Goal: Information Seeking & Learning: Learn about a topic

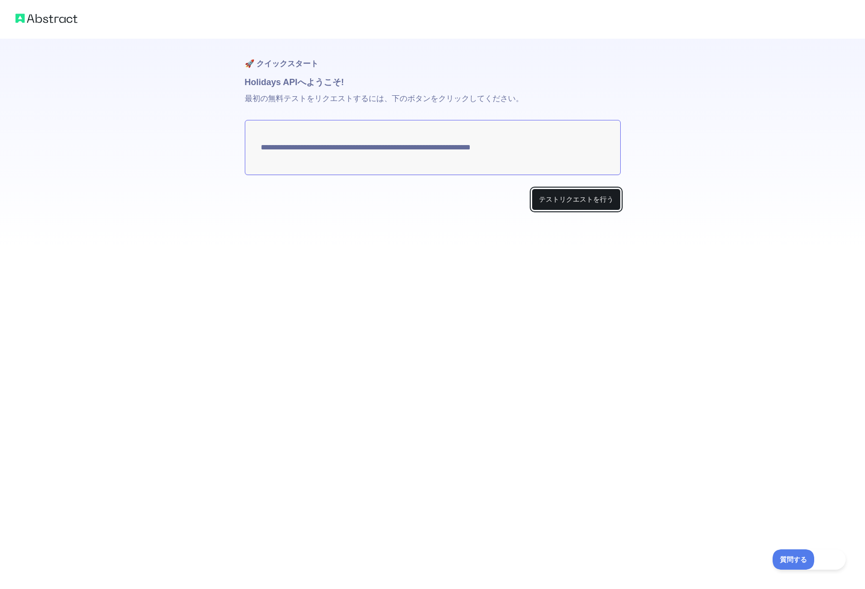
click at [604, 203] on font "テストリクエストを行う" at bounding box center [576, 199] width 74 height 10
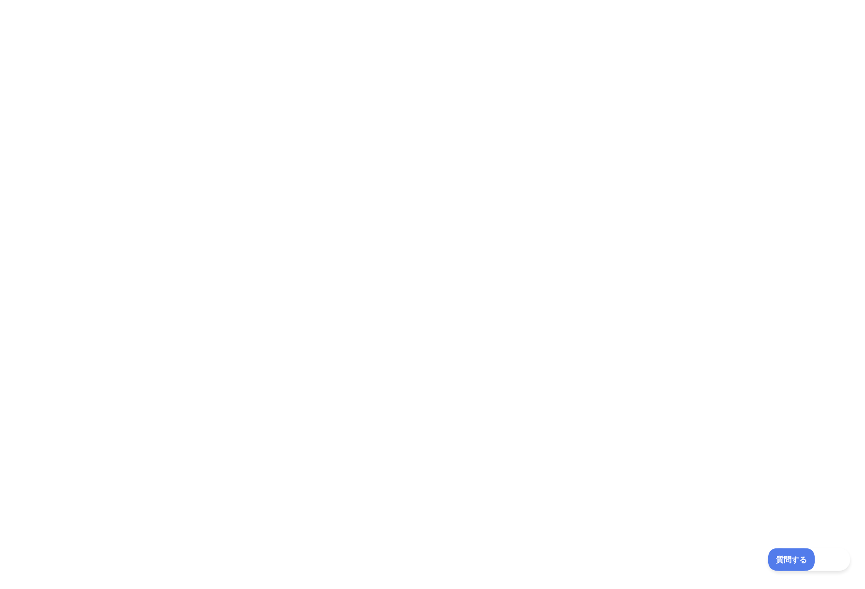
click at [792, 559] on font "質問する" at bounding box center [788, 558] width 27 height 8
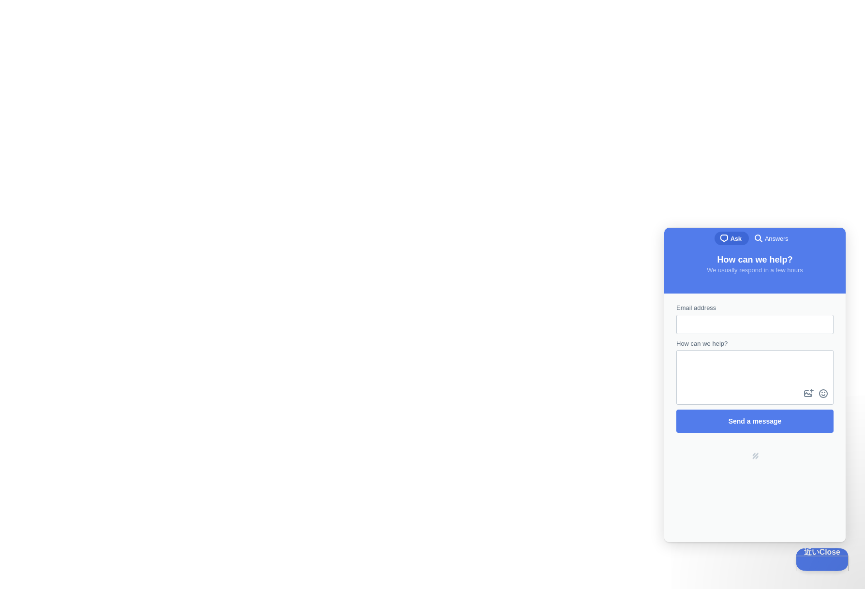
click at [803, 555] on font "近い" at bounding box center [809, 551] width 14 height 8
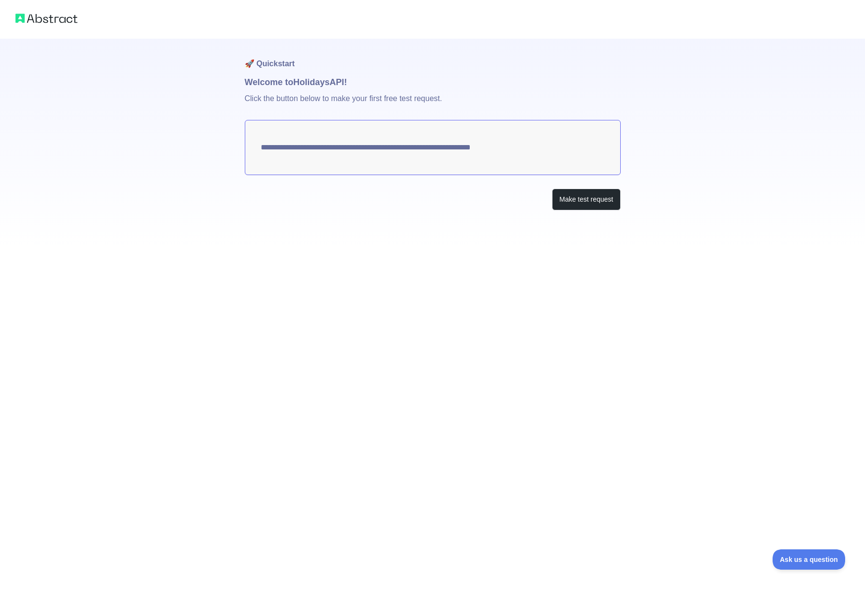
drag, startPoint x: 61, startPoint y: 16, endPoint x: 53, endPoint y: 19, distance: 8.7
click at [60, 16] on img at bounding box center [46, 19] width 62 height 14
click at [19, 17] on img at bounding box center [46, 19] width 62 height 14
click at [37, 20] on img at bounding box center [46, 19] width 62 height 14
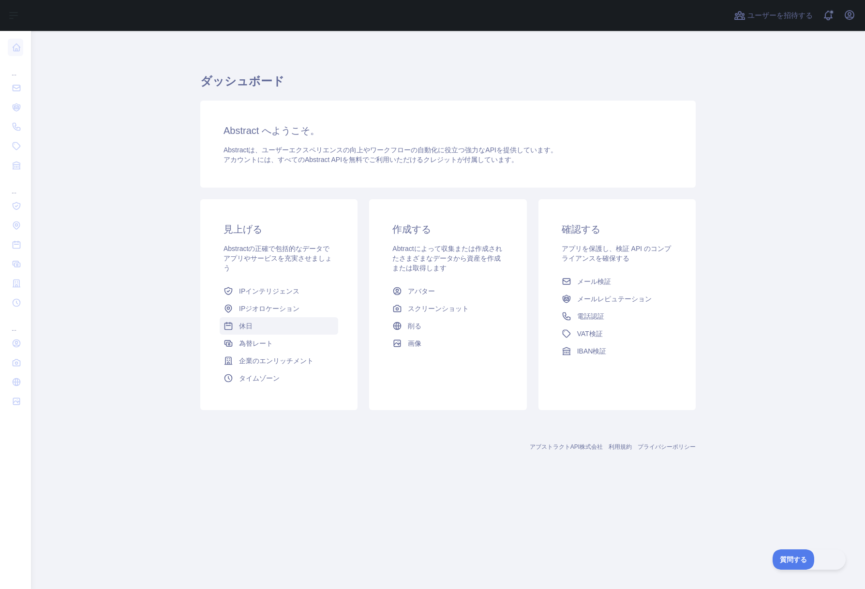
click at [254, 327] on link "休日" at bounding box center [279, 325] width 118 height 17
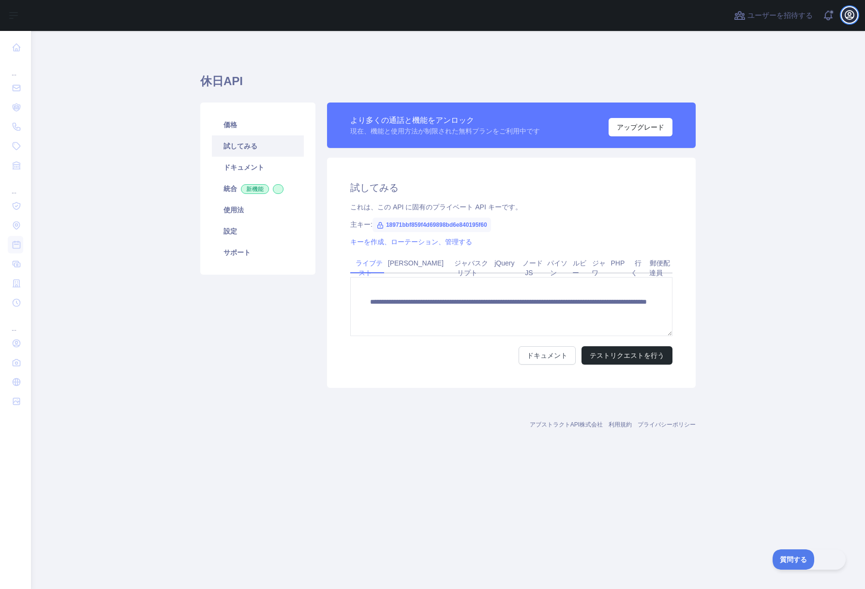
click at [845, 16] on icon "button" at bounding box center [849, 15] width 9 height 9
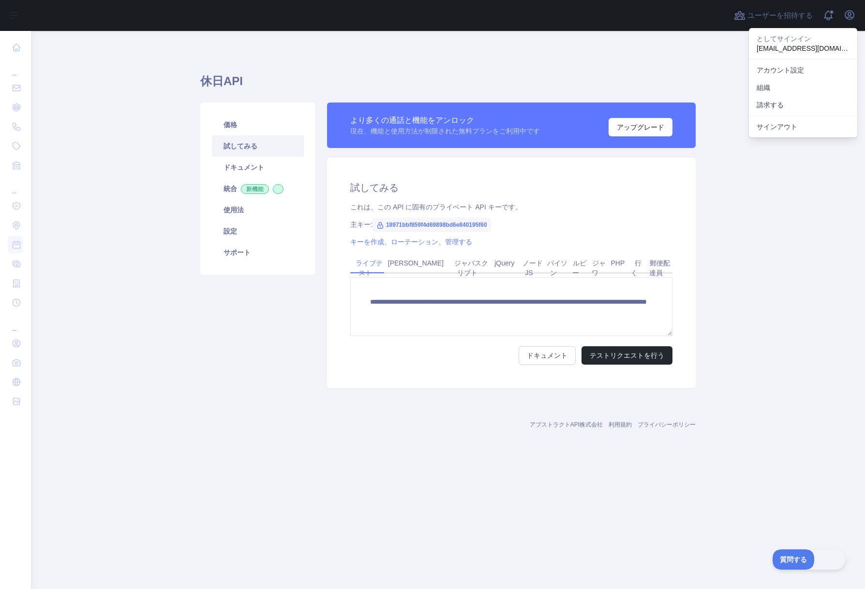
click at [654, 53] on div "**********" at bounding box center [447, 245] width 495 height 428
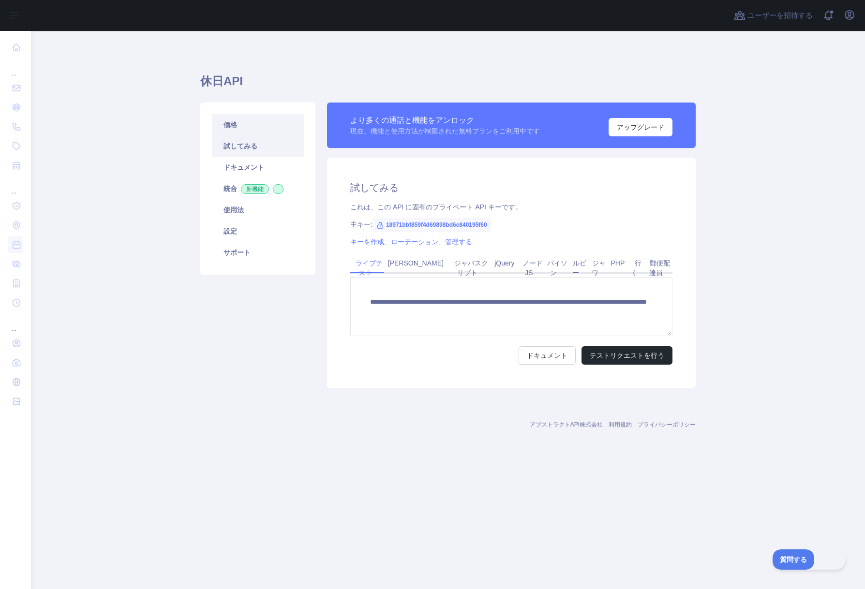
click at [243, 129] on link "価格" at bounding box center [258, 124] width 92 height 21
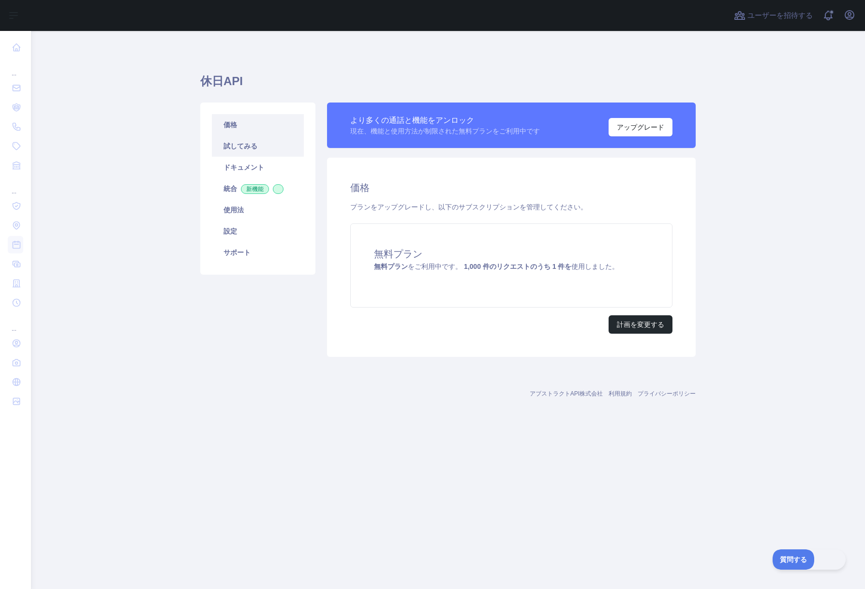
click at [252, 143] on font "試してみる" at bounding box center [240, 146] width 34 height 8
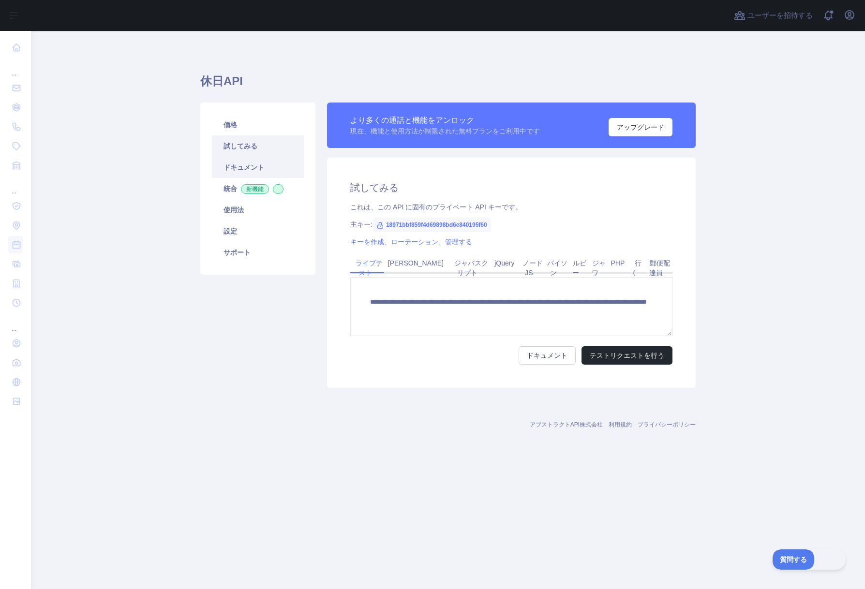
click at [257, 167] on font "ドキュメント" at bounding box center [243, 167] width 41 height 8
click at [245, 123] on link "価格" at bounding box center [258, 124] width 92 height 21
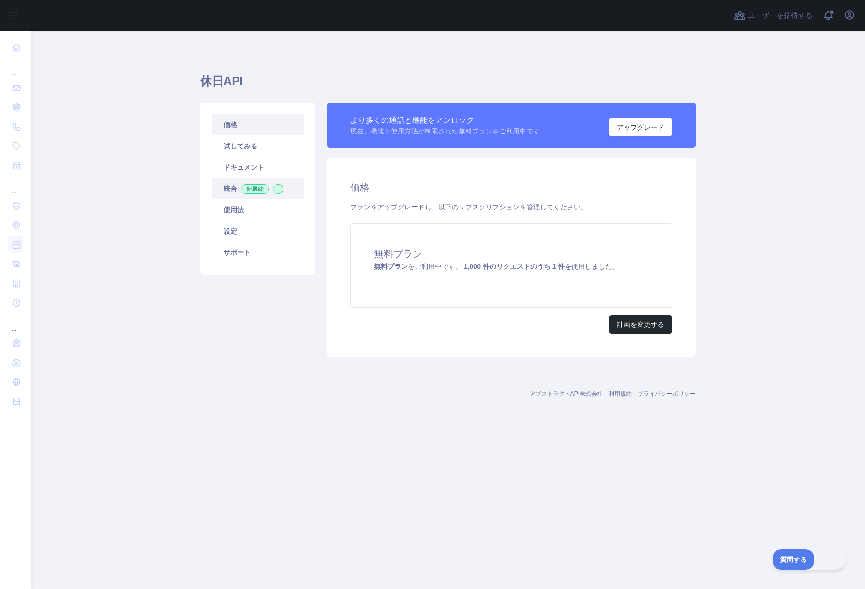
click at [251, 188] on font "新機能" at bounding box center [254, 189] width 17 height 7
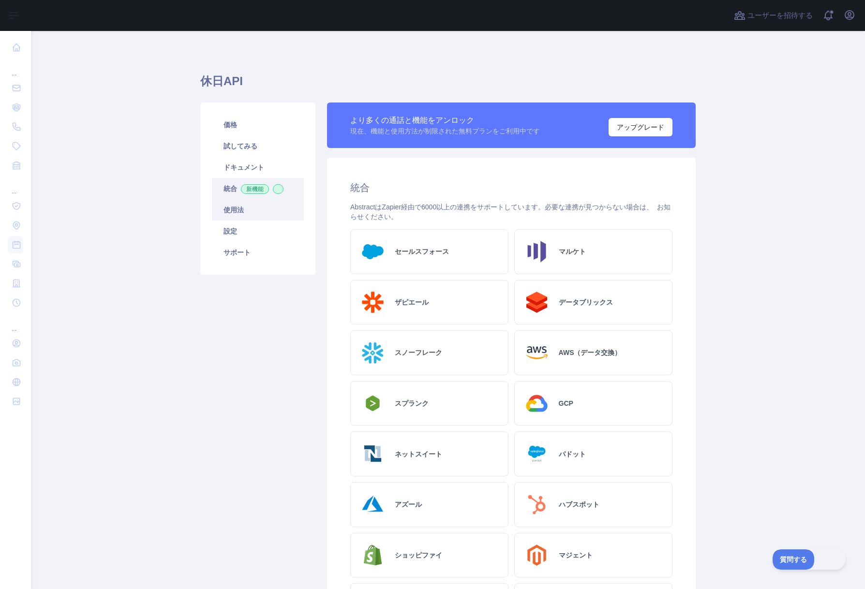
click at [239, 202] on link "使用法" at bounding box center [258, 209] width 92 height 21
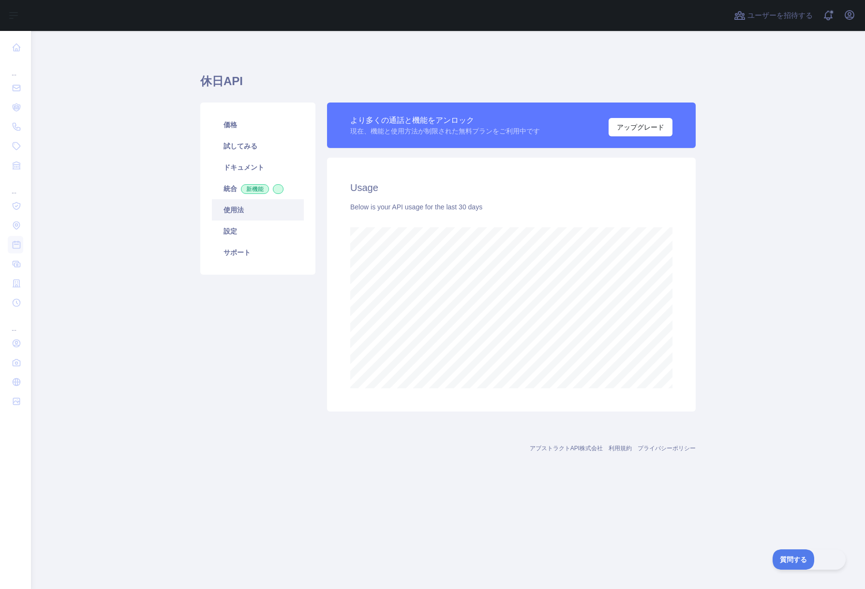
scroll to position [558, 834]
click at [244, 221] on link "設定" at bounding box center [258, 231] width 92 height 21
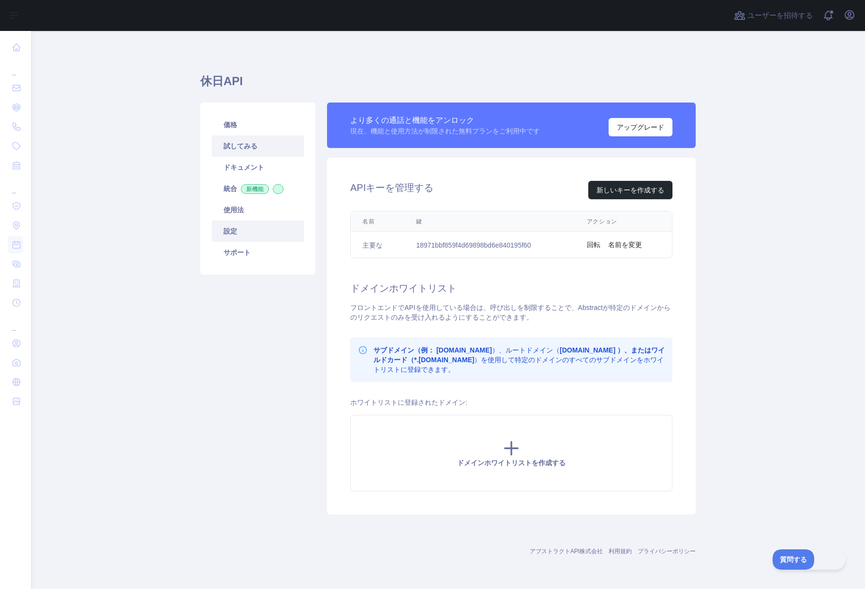
click at [256, 147] on font "試してみる" at bounding box center [240, 146] width 34 height 8
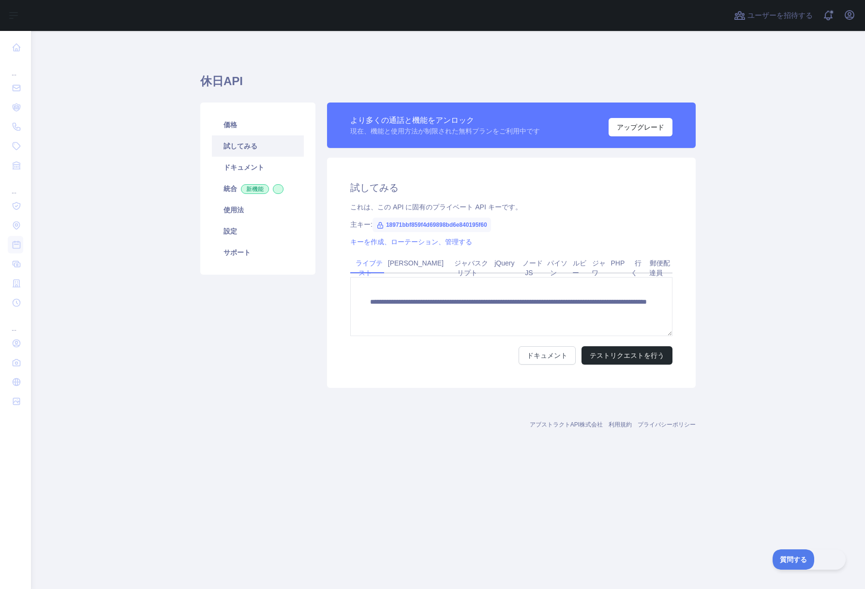
click at [479, 225] on font "18971bbf859f4d69898bd6e840195f60" at bounding box center [436, 224] width 101 height 7
drag, startPoint x: 387, startPoint y: 225, endPoint x: 511, endPoint y: 227, distance: 123.3
click at [511, 227] on div "主キー: 18971bbf859f4d69898bd6e840195f60" at bounding box center [511, 225] width 322 height 10
copy font "18971bbf859f4d69898bd6e840195f60"
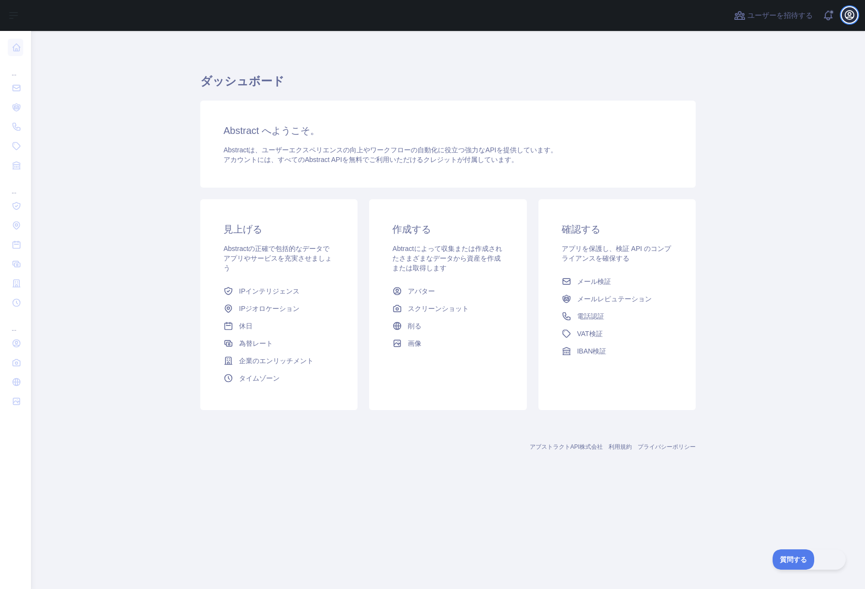
click at [846, 14] on icon "button" at bounding box center [849, 15] width 12 height 12
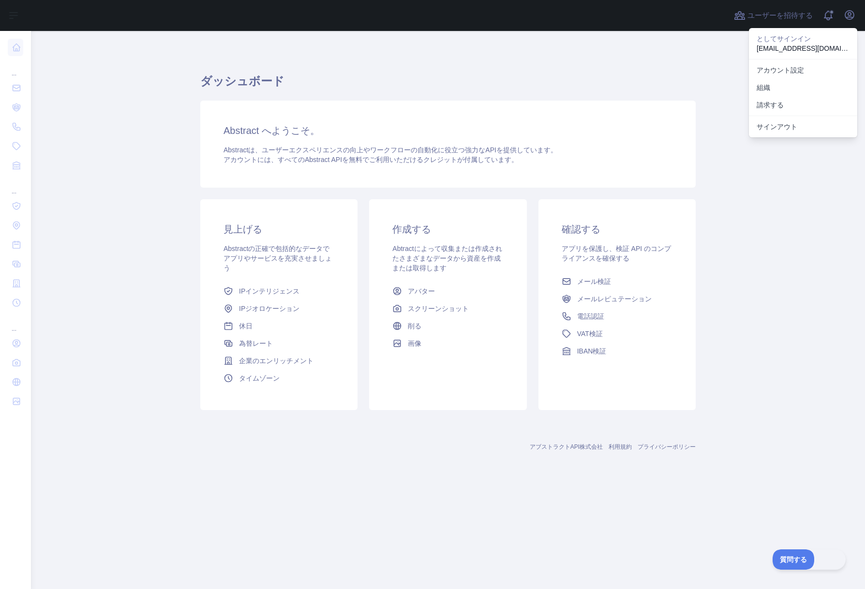
click at [614, 63] on div "ダッシュボード Abstract へようこそ。 Abstractは、ユーザーエクスペリエンスの向上やワークフローの自動化に役立つ強力なAPIを提供しています。…" at bounding box center [447, 238] width 495 height 369
